Goal: Task Accomplishment & Management: Use online tool/utility

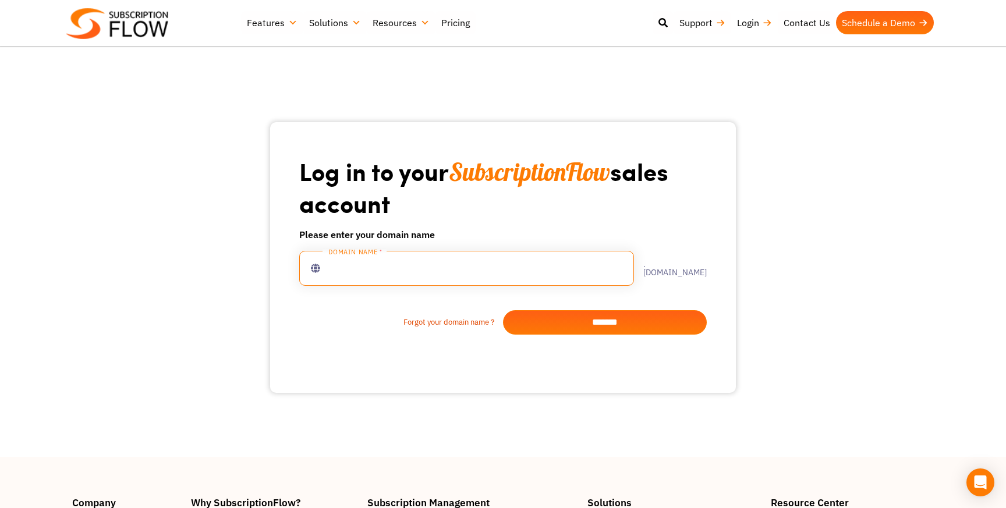
click at [504, 265] on input "text" at bounding box center [466, 268] width 335 height 35
type input "**********"
click at [626, 324] on input "*******" at bounding box center [605, 322] width 204 height 24
